Goal: Information Seeking & Learning: Learn about a topic

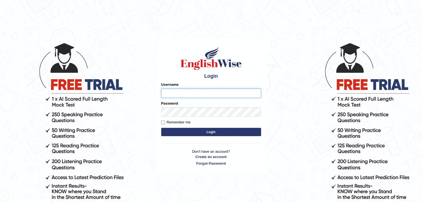
click at [212, 93] on input "Username" at bounding box center [211, 93] width 100 height 9
type input "NJason"
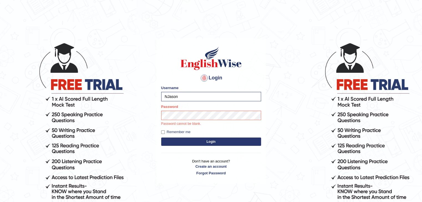
click at [248, 141] on button "Login" at bounding box center [211, 142] width 100 height 8
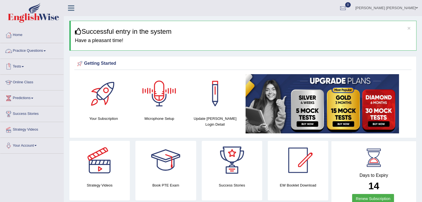
click at [21, 84] on link "Online Class" at bounding box center [31, 82] width 63 height 14
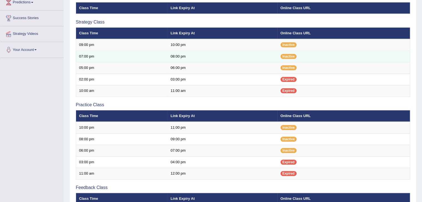
scroll to position [94, 0]
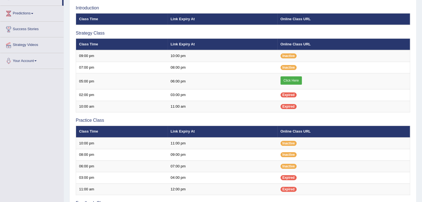
scroll to position [67, 0]
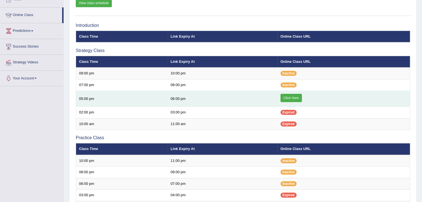
click at [295, 98] on link "Click Here" at bounding box center [290, 98] width 21 height 8
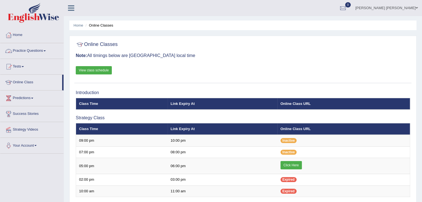
click at [42, 50] on link "Practice Questions" at bounding box center [31, 50] width 63 height 14
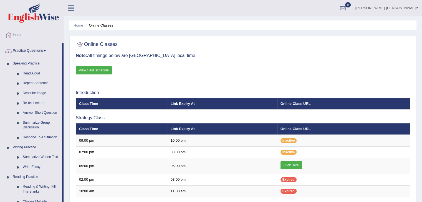
click at [32, 50] on link "Practice Questions" at bounding box center [31, 50] width 62 height 14
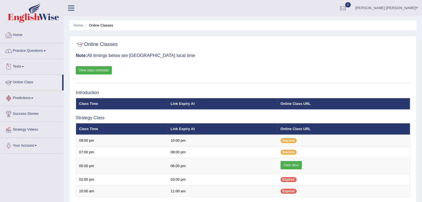
click at [22, 34] on link "Home" at bounding box center [31, 34] width 63 height 14
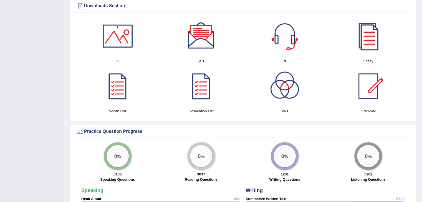
scroll to position [281, 0]
